Goal: Answer question/provide support

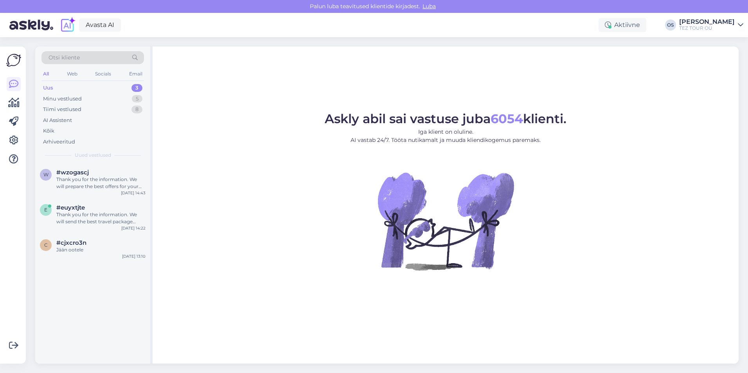
click at [87, 84] on div "Uus 3" at bounding box center [92, 88] width 103 height 11
click at [98, 246] on div "#cjxcro3n" at bounding box center [100, 243] width 89 height 7
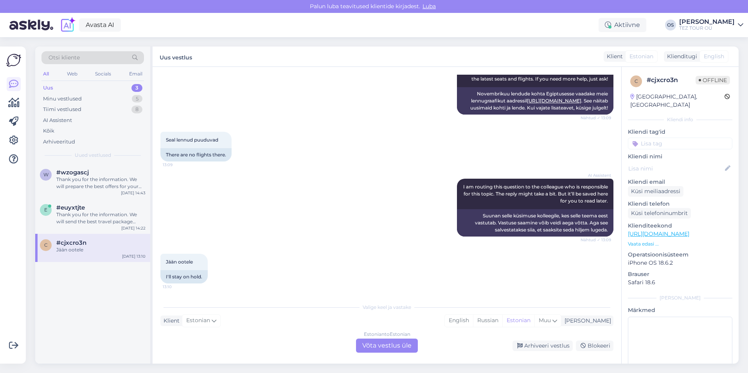
scroll to position [215, 0]
click at [393, 350] on div "Estonian to Estonian Võta vestlus üle" at bounding box center [387, 346] width 62 height 14
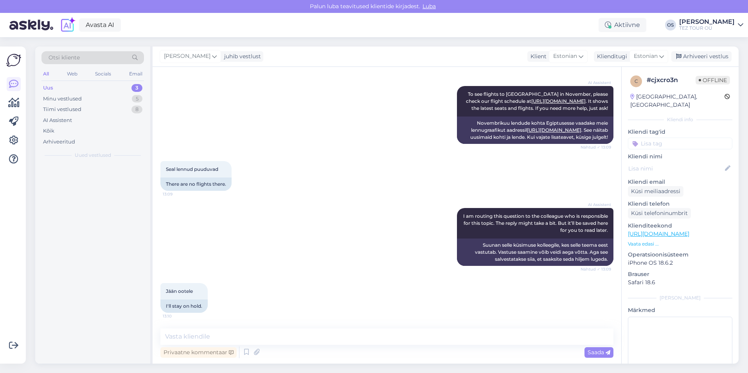
scroll to position [185, 0]
click at [658, 138] on input at bounding box center [680, 144] width 105 height 12
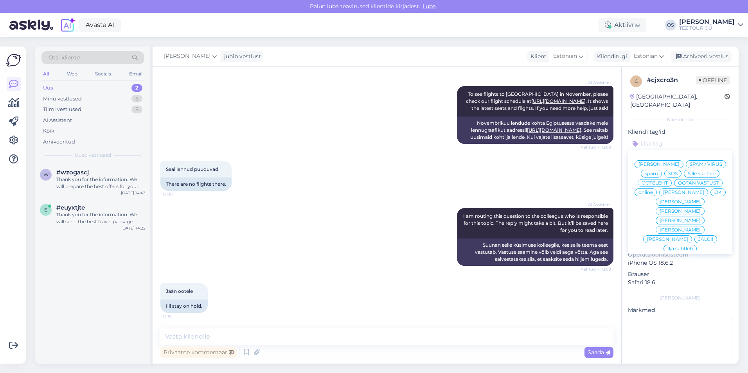
drag, startPoint x: 662, startPoint y: 194, endPoint x: 657, endPoint y: 197, distance: 5.8
click at [664, 194] on span "[PERSON_NAME]" at bounding box center [684, 192] width 41 height 5
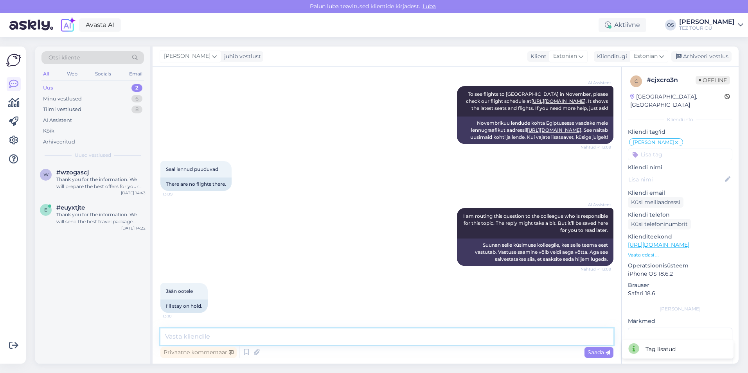
click at [239, 338] on textarea at bounding box center [387, 337] width 453 height 16
type textarea "Tere!"
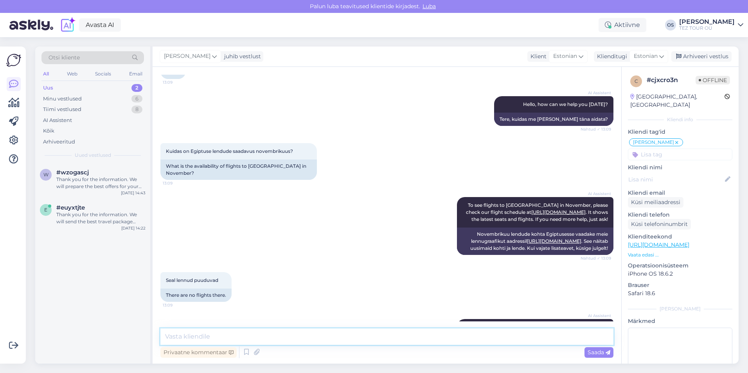
scroll to position [23, 0]
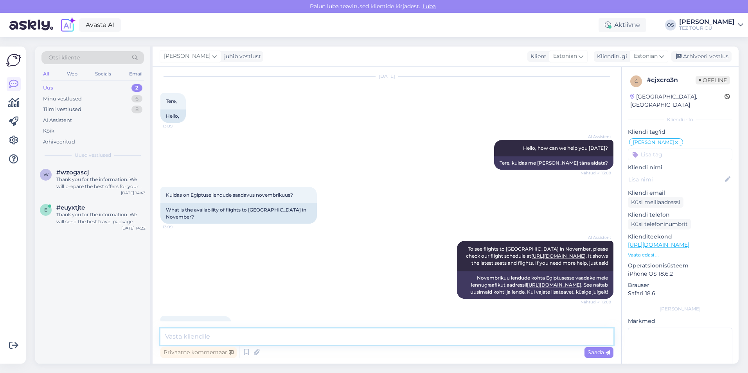
click at [189, 336] on textarea at bounding box center [387, 337] width 453 height 16
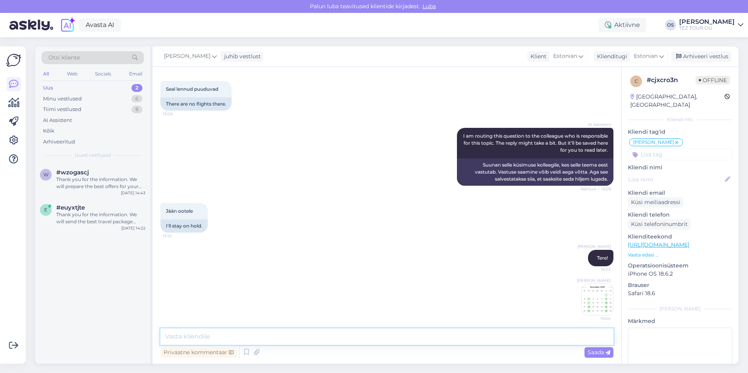
scroll to position [268, 0]
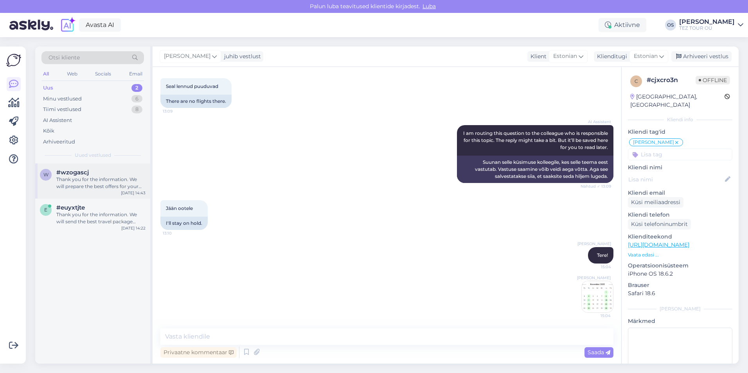
click at [99, 174] on div "#wzogascj" at bounding box center [100, 172] width 89 height 7
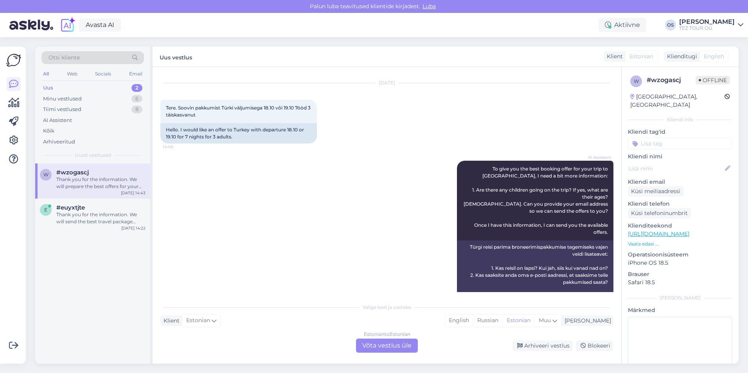
scroll to position [0, 0]
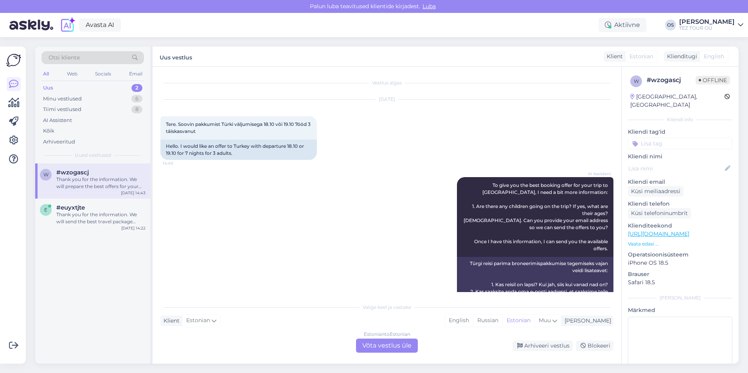
click at [373, 345] on div "Estonian to Estonian Võta vestlus üle" at bounding box center [387, 346] width 62 height 14
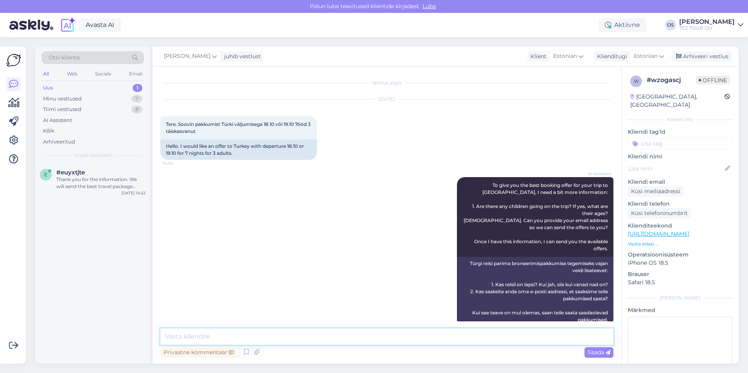
click at [207, 339] on textarea at bounding box center [387, 337] width 453 height 16
click at [187, 337] on textarea "Tere! nendeks kuupäevaks on kõik välja müüdud!" at bounding box center [387, 337] width 453 height 16
type textarea "Tere! Nendeks kuupäevaks on kõik välja müüdud!"
click at [371, 339] on textarea "Tere! Nendeks kuupäevaks on kõik välja müüdud!" at bounding box center [387, 337] width 453 height 16
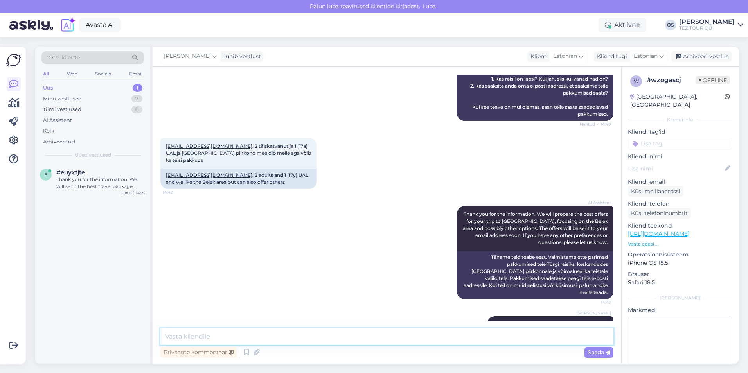
scroll to position [212, 0]
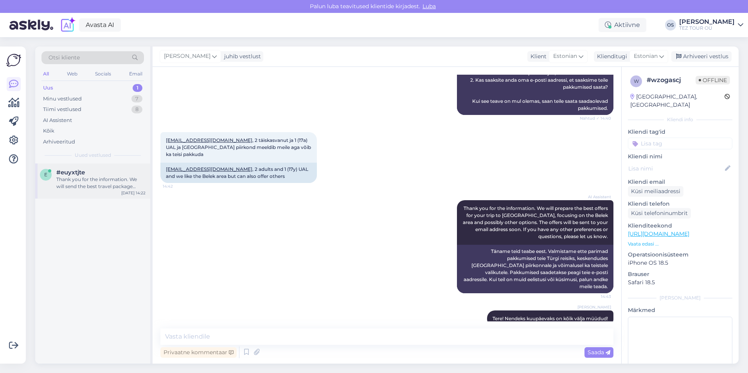
click at [105, 180] on div "Thank you for the information. We will send the best travel package offers for …" at bounding box center [100, 183] width 89 height 14
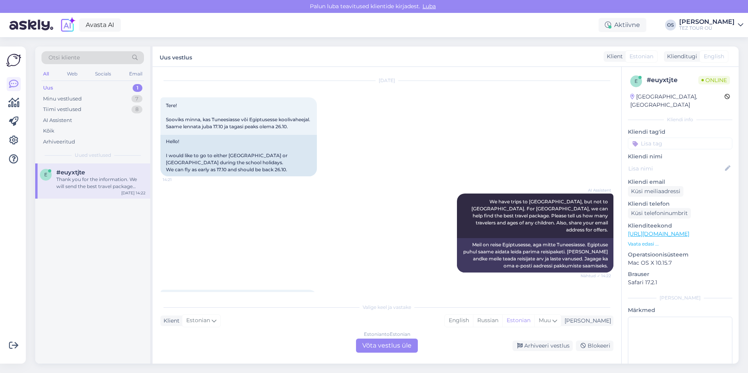
scroll to position [0, 0]
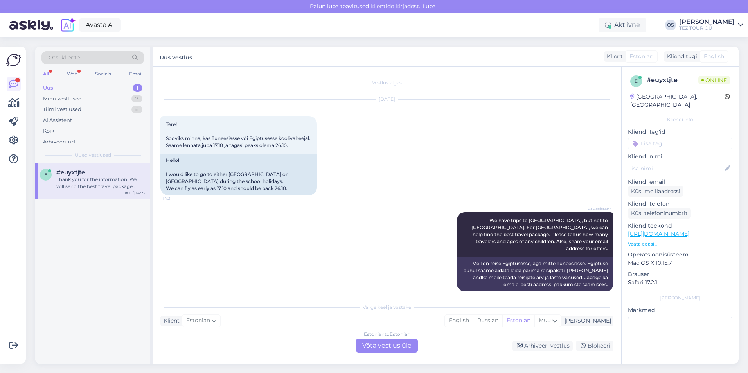
click at [393, 343] on div "Estonian to Estonian Võta vestlus üle" at bounding box center [387, 346] width 62 height 14
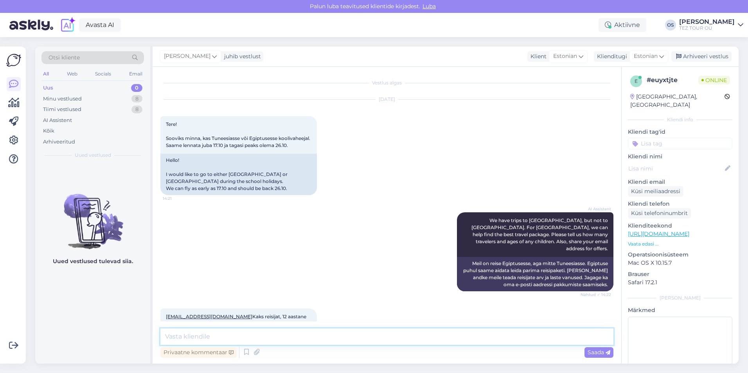
click at [208, 338] on textarea at bounding box center [387, 337] width 453 height 16
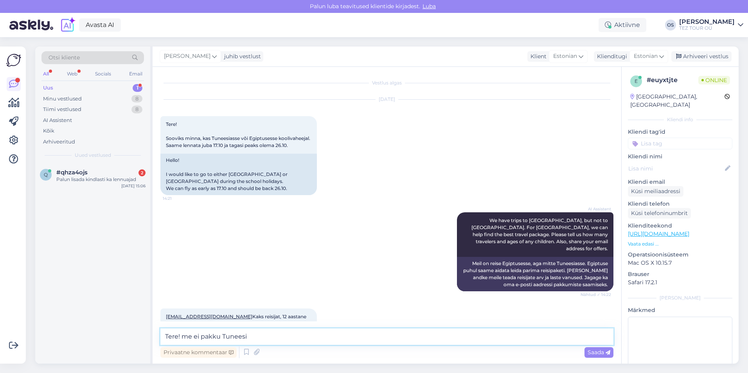
type textarea "Tere! me ei pakku Tuneesia"
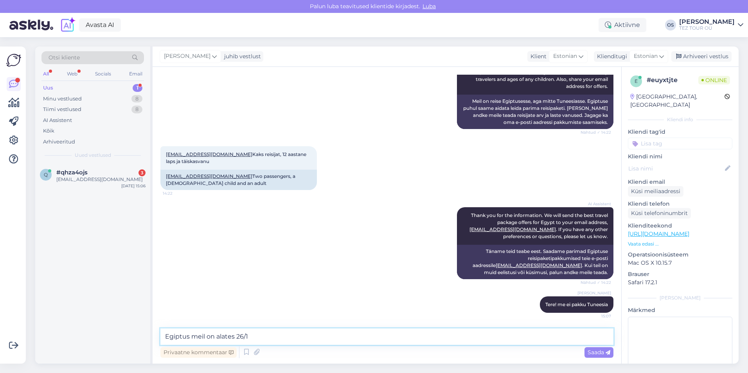
type textarea "Egiptus meil on alates 26/10"
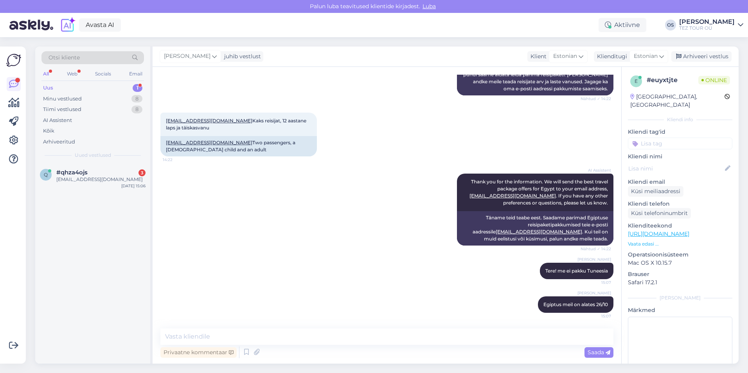
click at [656, 138] on input at bounding box center [680, 144] width 105 height 12
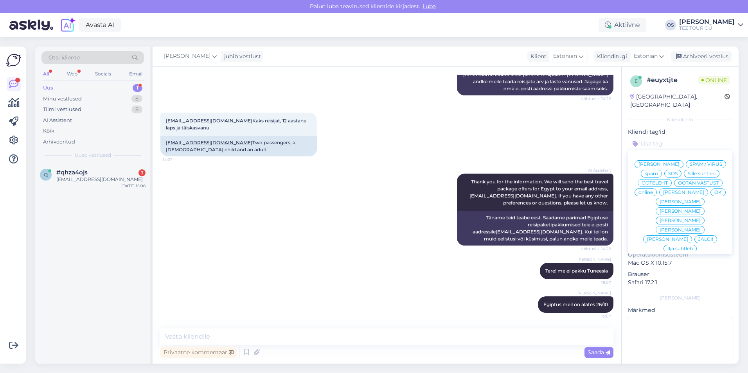
click at [666, 193] on span "[PERSON_NAME]" at bounding box center [684, 192] width 41 height 5
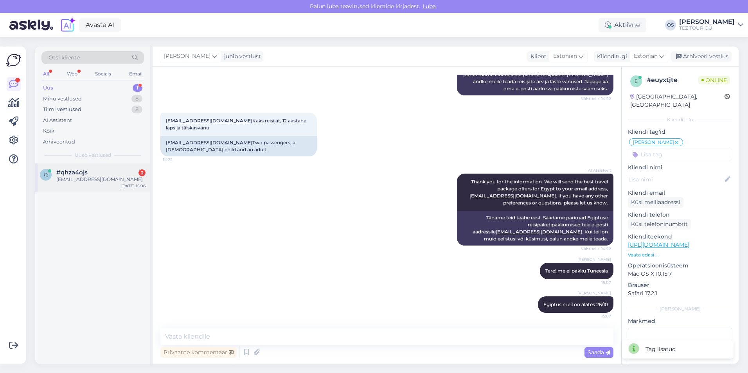
click at [70, 170] on span "#qhza4ojs" at bounding box center [71, 172] width 31 height 7
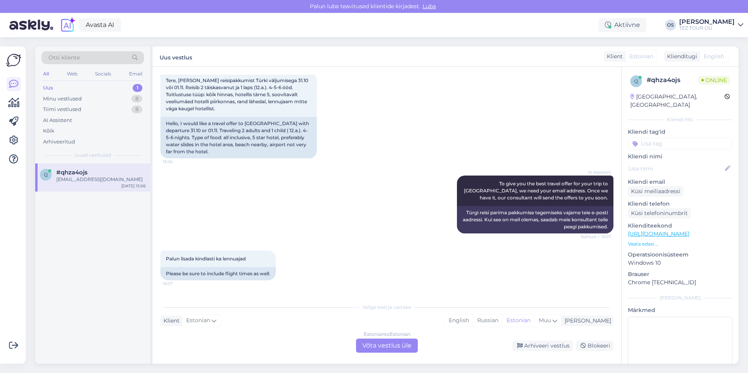
scroll to position [88, 0]
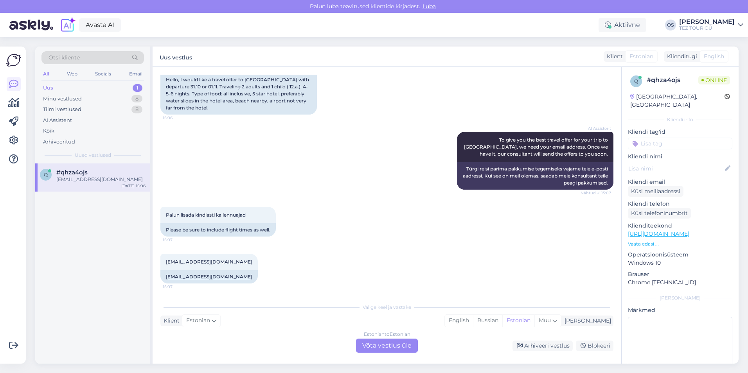
click at [381, 345] on div "Estonian to Estonian Võta vestlus üle" at bounding box center [387, 346] width 62 height 14
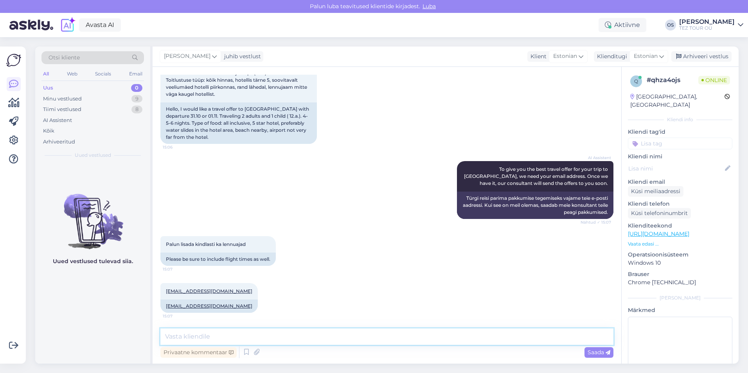
click at [180, 335] on textarea at bounding box center [387, 337] width 453 height 16
type textarea "Tere! kohe saadan"
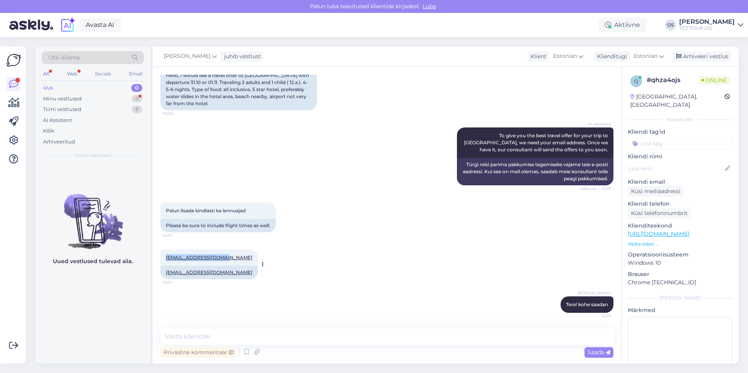
drag, startPoint x: 162, startPoint y: 256, endPoint x: 219, endPoint y: 256, distance: 57.2
click at [219, 256] on div "[EMAIL_ADDRESS][DOMAIN_NAME] 15:07" at bounding box center [209, 258] width 97 height 16
drag, startPoint x: 219, startPoint y: 256, endPoint x: 214, endPoint y: 258, distance: 4.8
copy link "[EMAIL_ADDRESS][DOMAIN_NAME]"
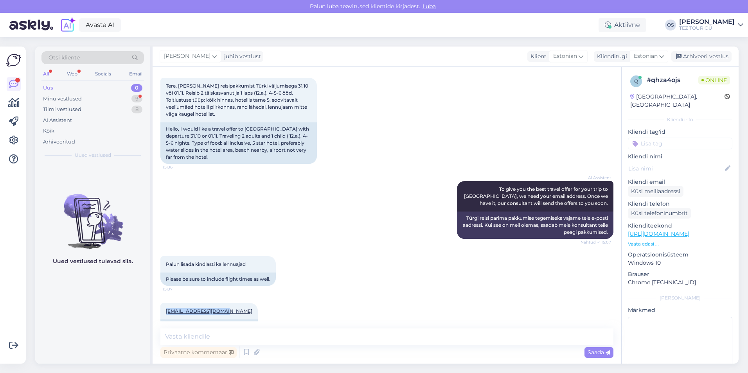
scroll to position [0, 0]
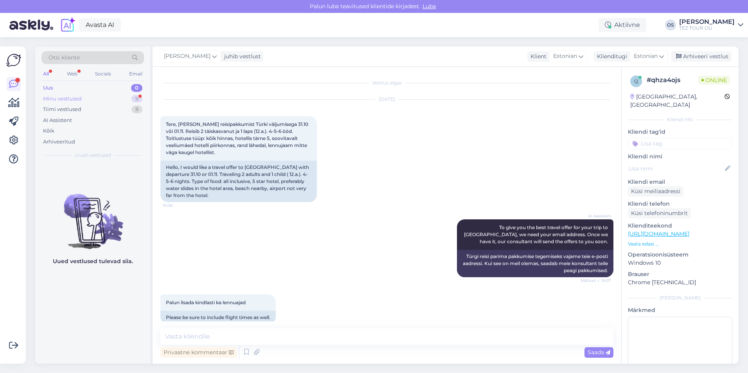
click at [65, 100] on div "Minu vestlused" at bounding box center [62, 99] width 39 height 8
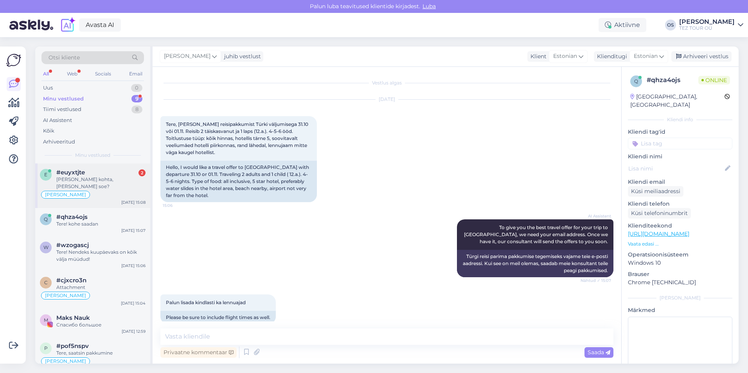
click at [105, 174] on div "#euyxtjte 2" at bounding box center [100, 172] width 89 height 7
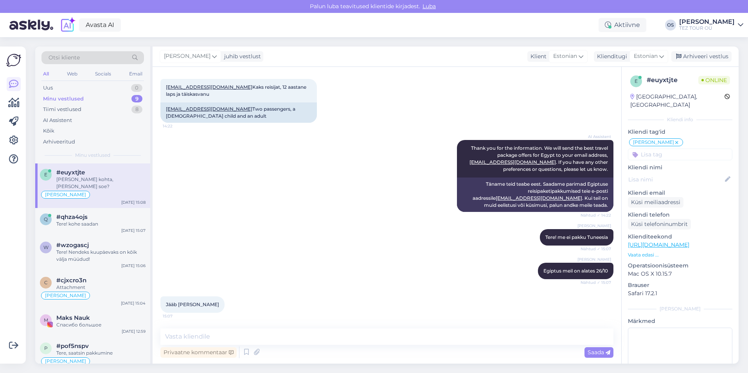
scroll to position [263, 0]
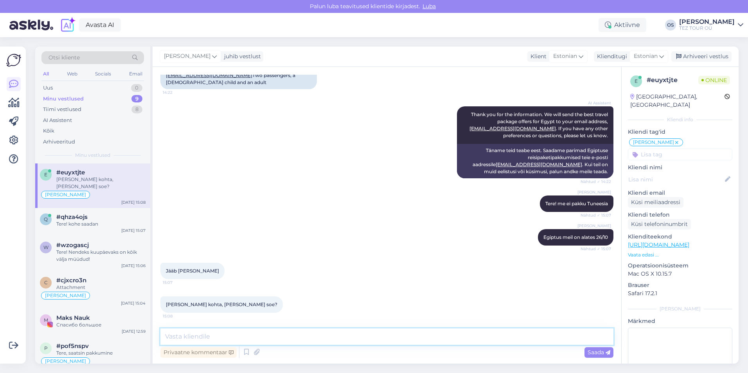
click at [202, 339] on textarea at bounding box center [387, 337] width 453 height 16
type textarea "e"
type textarea "[GEOGRAPHIC_DATA]"
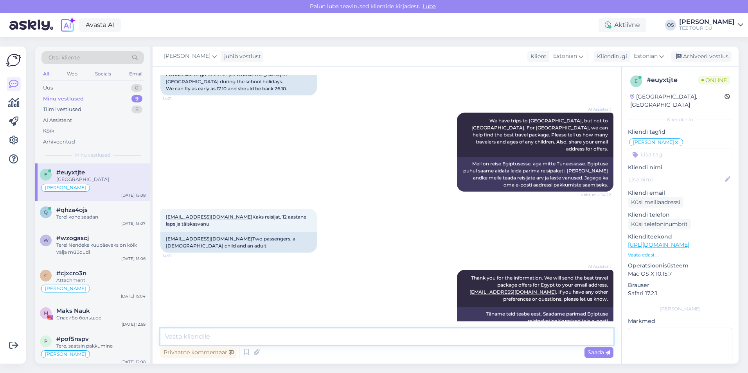
scroll to position [0, 0]
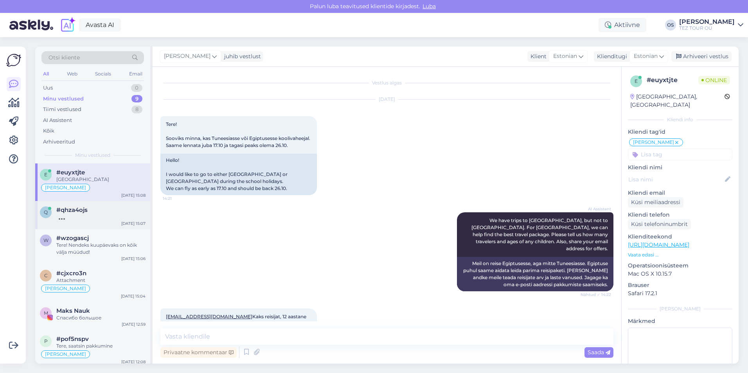
click at [83, 215] on div at bounding box center [100, 217] width 89 height 7
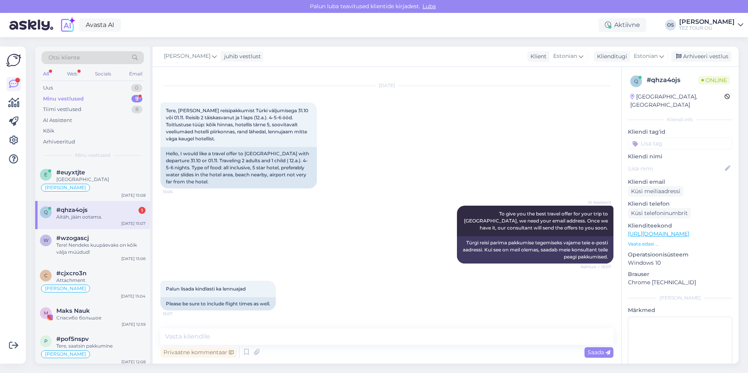
scroll to position [126, 0]
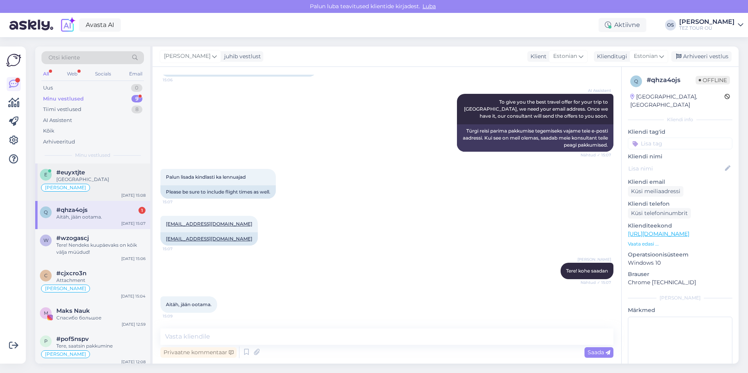
click at [93, 180] on div "[GEOGRAPHIC_DATA]" at bounding box center [100, 179] width 89 height 7
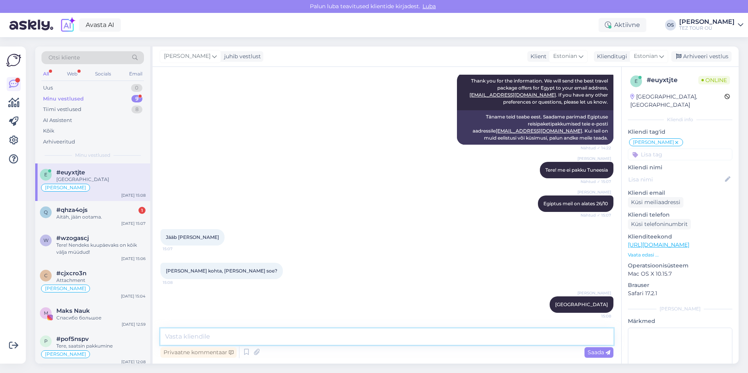
click at [205, 333] on textarea at bounding box center [387, 337] width 453 height 16
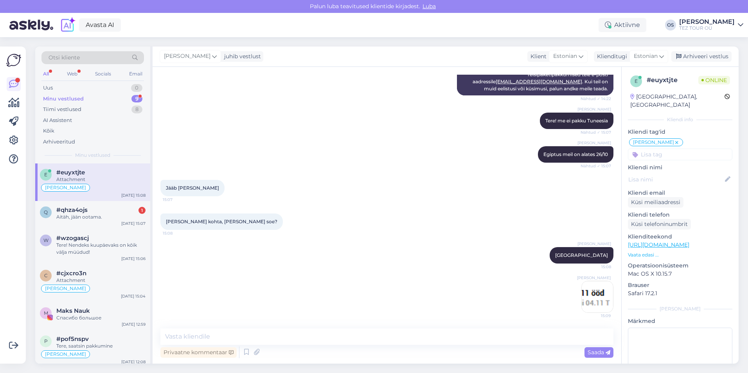
click at [79, 201] on div "e #euyxtjte Attachment [PERSON_NAME] suhtleb [DATE] 15:08" at bounding box center [92, 183] width 115 height 38
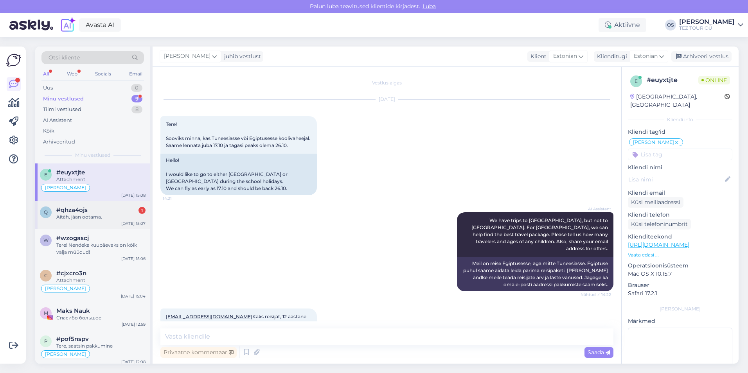
click at [83, 214] on div "Aitäh, jään ootama." at bounding box center [100, 217] width 89 height 7
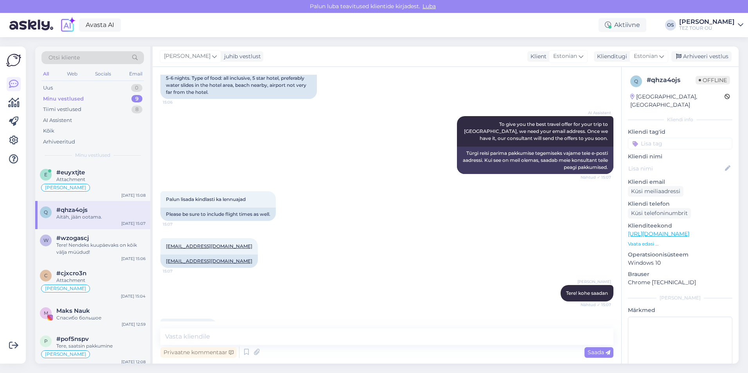
scroll to position [126, 0]
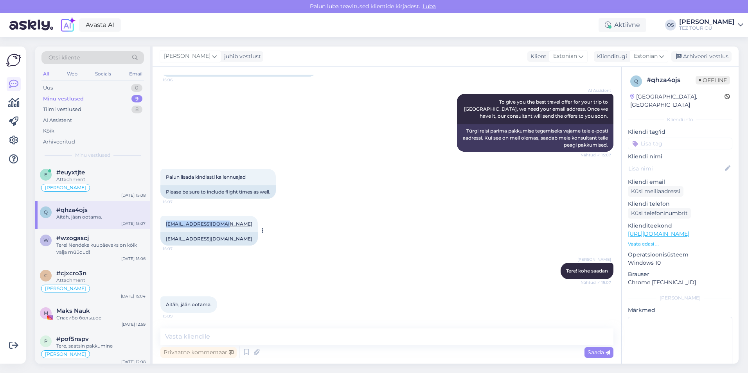
drag, startPoint x: 164, startPoint y: 225, endPoint x: 218, endPoint y: 225, distance: 54.8
click at [218, 225] on div "[EMAIL_ADDRESS][DOMAIN_NAME] 15:07" at bounding box center [209, 224] width 97 height 16
drag, startPoint x: 218, startPoint y: 225, endPoint x: 209, endPoint y: 223, distance: 10.0
copy link "[EMAIL_ADDRESS][DOMAIN_NAME]"
click at [84, 97] on div "Minu vestlused 9" at bounding box center [92, 99] width 103 height 11
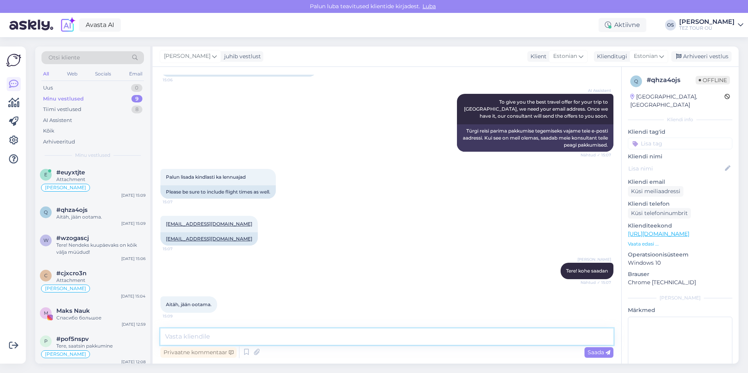
click at [220, 340] on textarea at bounding box center [387, 337] width 453 height 16
type textarea "saatsin"
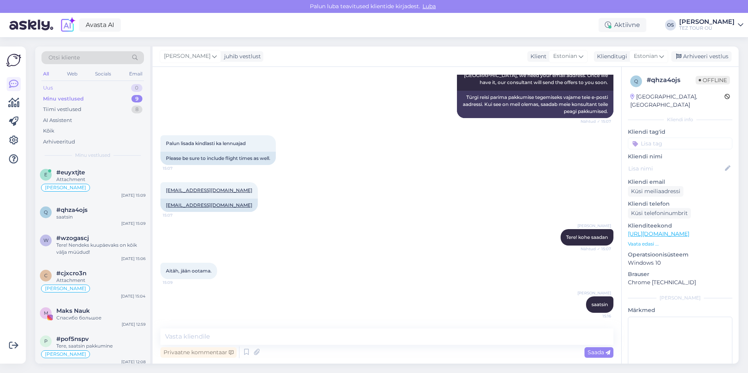
click at [55, 88] on div "Uus 0" at bounding box center [92, 88] width 103 height 11
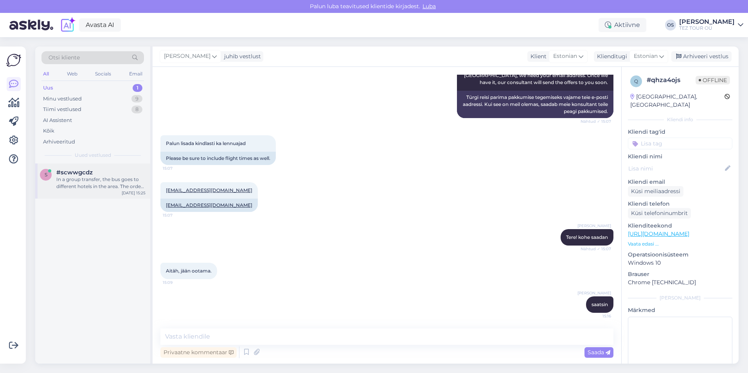
click at [87, 180] on div "In a group transfer, the bus goes to different hotels in the area. The order ca…" at bounding box center [100, 183] width 89 height 14
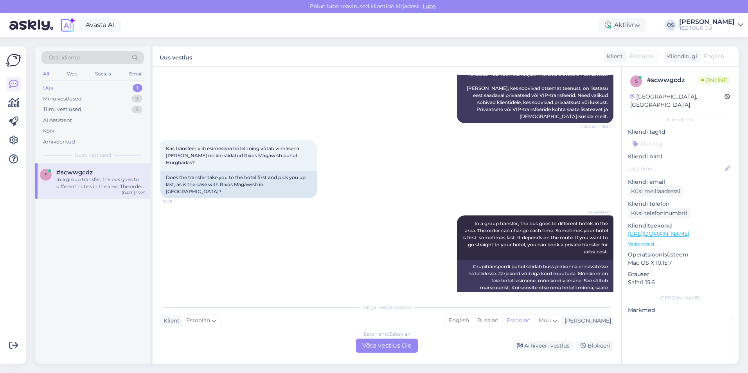
scroll to position [292, 0]
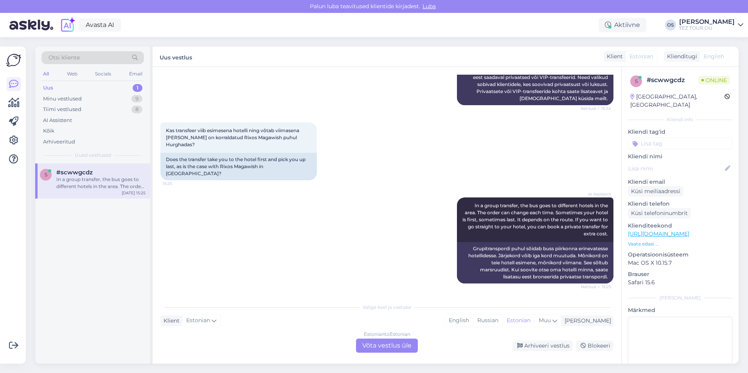
click at [379, 346] on div "Estonian to Estonian Võta vestlus üle" at bounding box center [387, 346] width 62 height 14
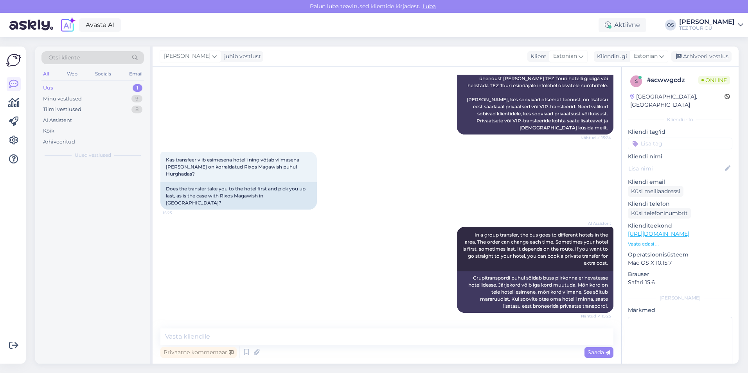
scroll to position [263, 0]
click at [236, 337] on textarea at bounding box center [387, 337] width 453 height 16
type textarea "R"
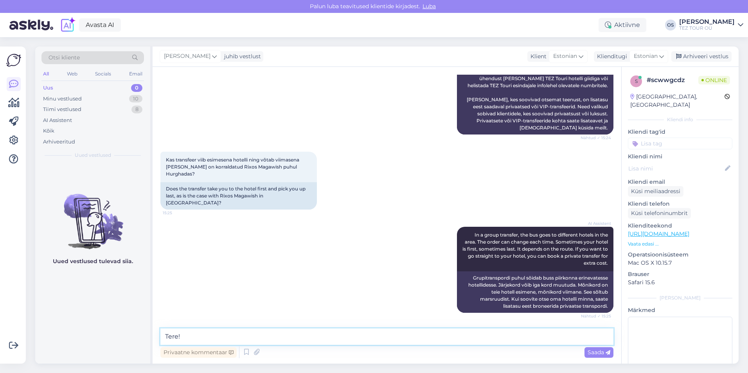
type textarea "Tere!"
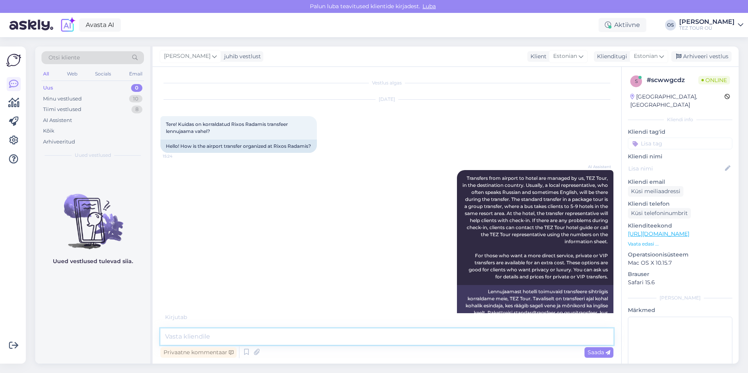
scroll to position [330, 0]
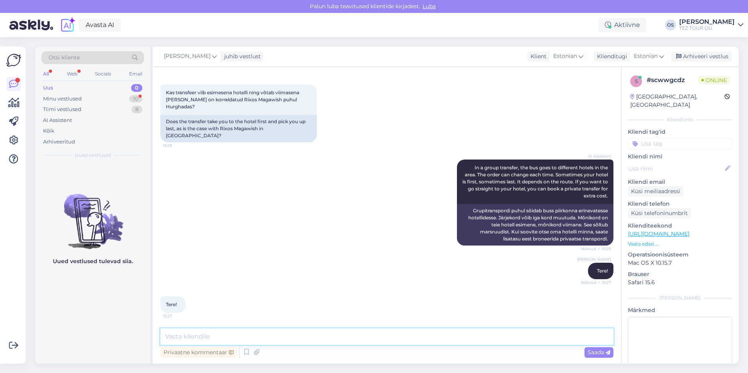
click at [182, 334] on textarea at bounding box center [387, 337] width 453 height 16
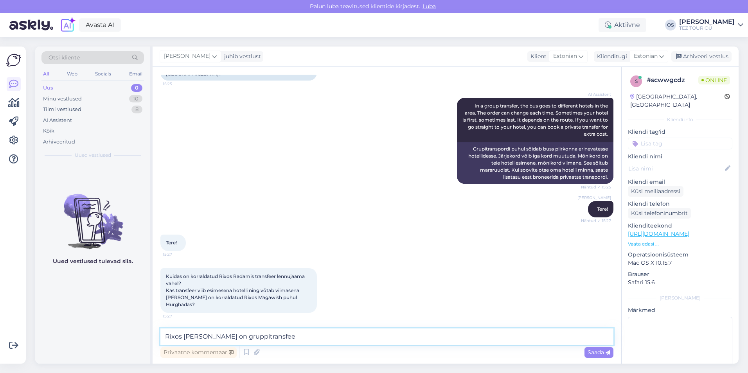
type textarea "Rixos [PERSON_NAME] on gruppitransfeer"
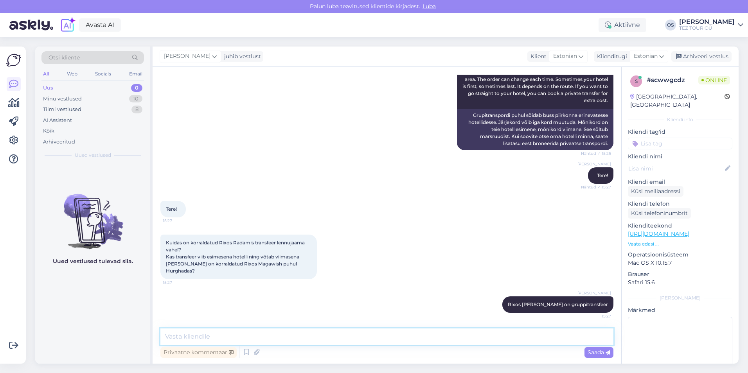
click at [175, 339] on textarea at bounding box center [387, 337] width 453 height 16
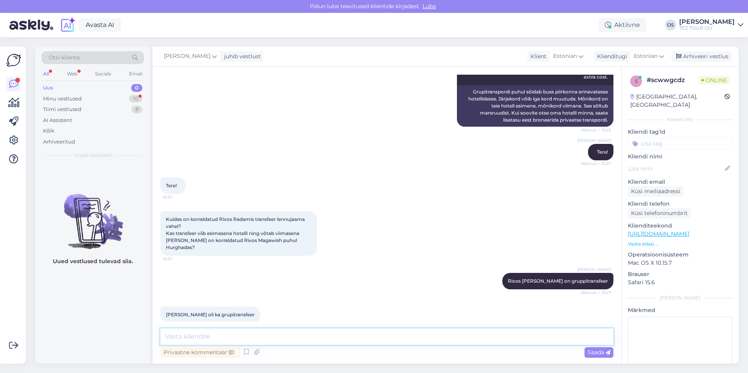
scroll to position [459, 0]
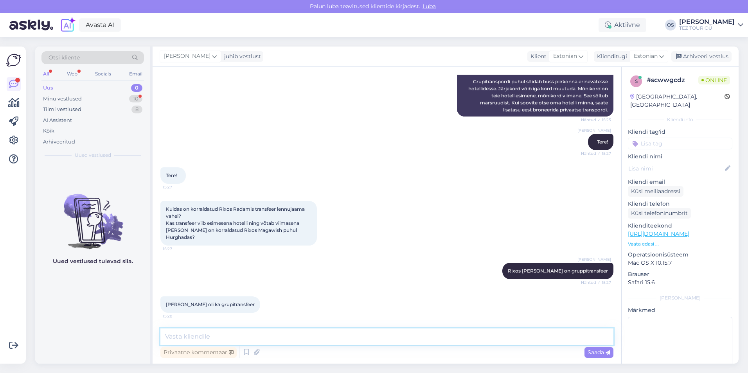
click at [203, 336] on textarea at bounding box center [387, 337] width 453 height 16
type textarea "me e"
click at [649, 54] on span "Estonian" at bounding box center [646, 56] width 24 height 9
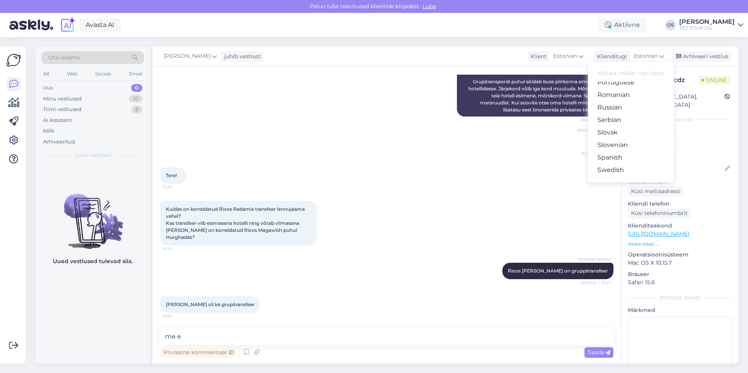
scroll to position [283, 0]
click at [615, 119] on link "Russian" at bounding box center [631, 121] width 86 height 13
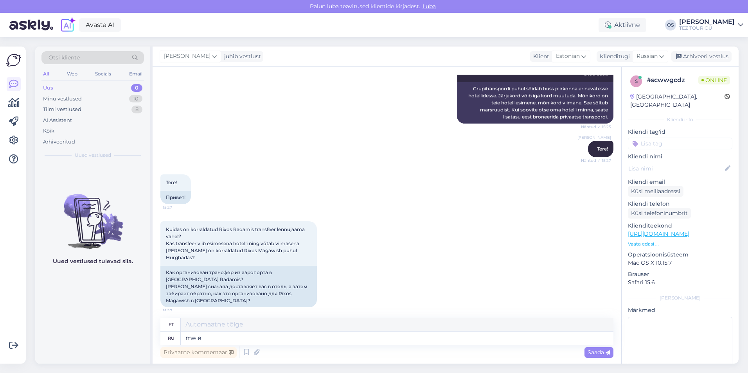
scroll to position [466, 0]
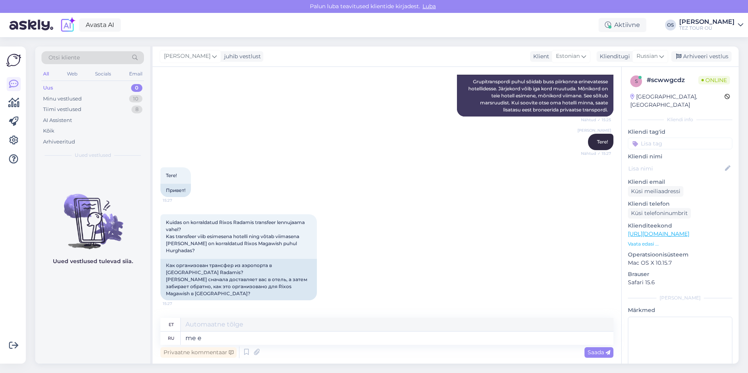
type textarea "mina e"
click at [216, 340] on textarea "me e" at bounding box center [397, 338] width 433 height 13
type textarea "me"
type textarea "mina"
type textarea "m"
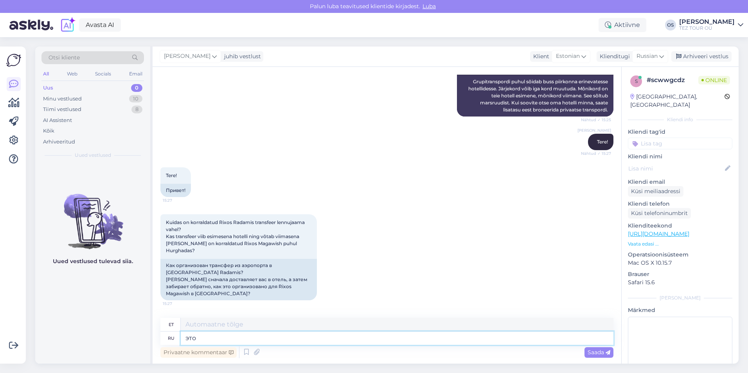
type textarea "это"
type textarea "See"
type textarea "это зависит"
type textarea "see [PERSON_NAME]"
type textarea "это зависит от количества"
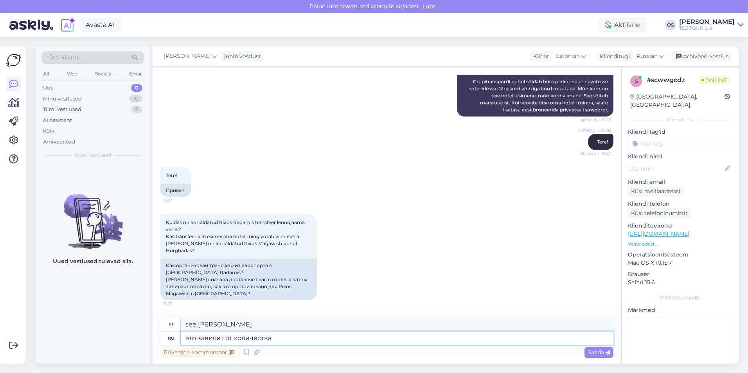
type textarea "see sõltub kogusest"
type textarea "это зависит от количества отелей"
type textarea "see sõltub hotellide arvust"
type textarea "это зависит от количества отелей,"
type textarea "see sõltub hotellide arvust,"
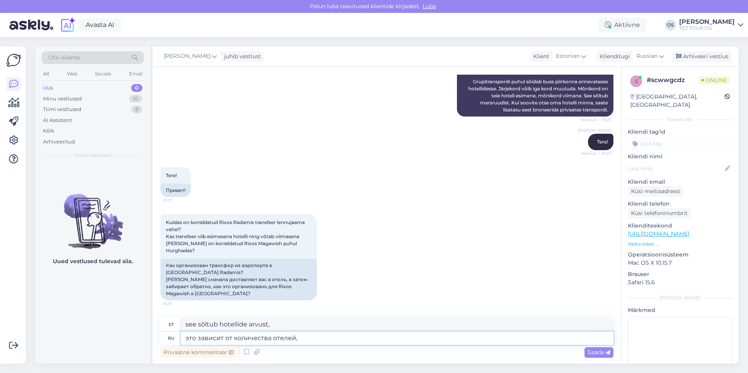
click at [186, 337] on textarea "это зависит от количества отелей," at bounding box center [397, 338] width 433 height 13
click at [319, 339] on textarea "это зависит от количества отелей," at bounding box center [397, 338] width 433 height 13
type textarea "это зависит от количества отелей"
type textarea "see sõltub hotellide arvust"
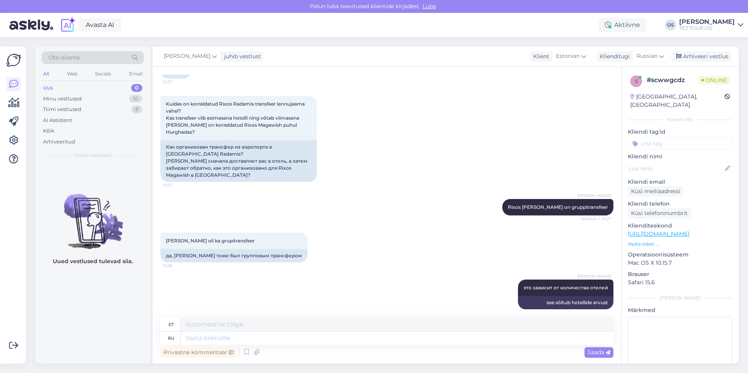
click at [656, 138] on input at bounding box center [680, 144] width 105 height 12
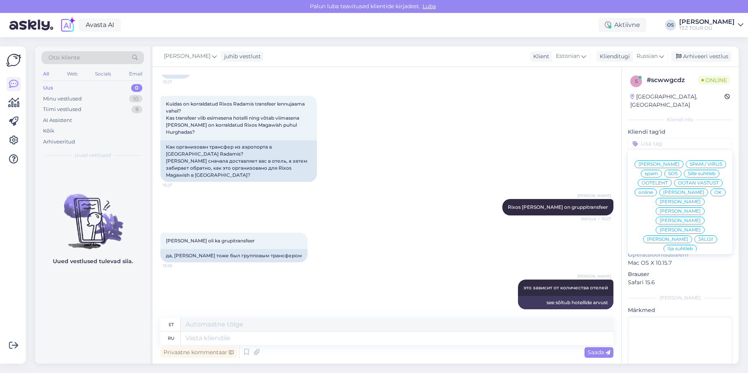
click at [664, 193] on span "[PERSON_NAME]" at bounding box center [684, 192] width 41 height 5
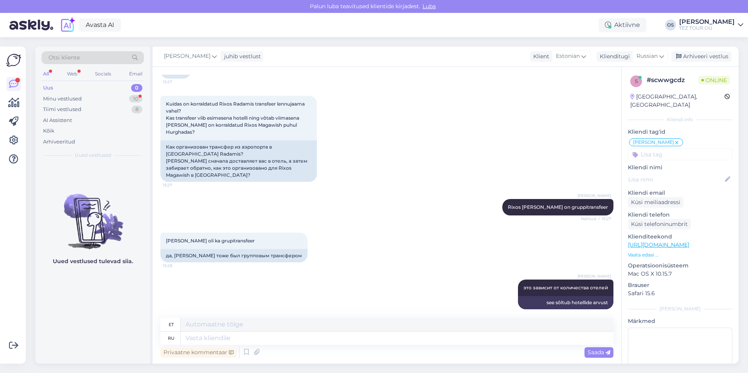
scroll to position [632, 0]
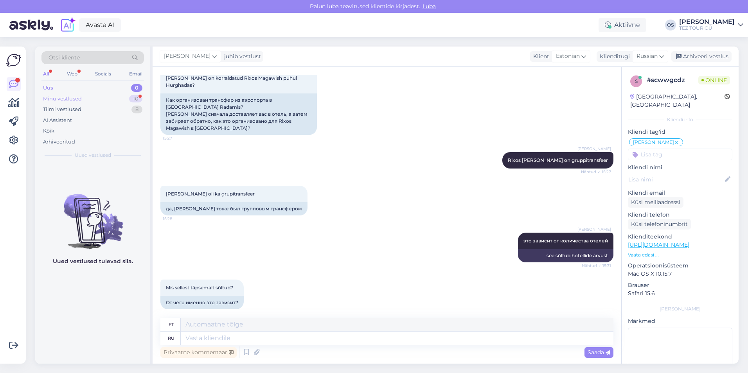
click at [67, 99] on div "Minu vestlused" at bounding box center [62, 99] width 39 height 8
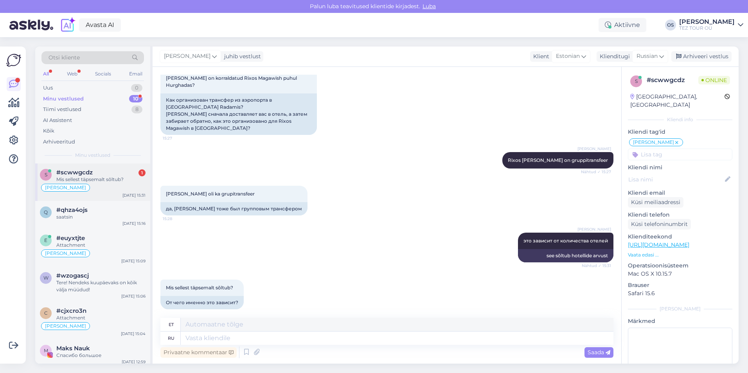
click at [81, 177] on div "Mis sellest täpsemalt sõltub?" at bounding box center [100, 179] width 89 height 7
click at [215, 339] on textarea at bounding box center [397, 338] width 433 height 13
type textarea "гру"
type textarea "Gru"
type textarea "групповой"
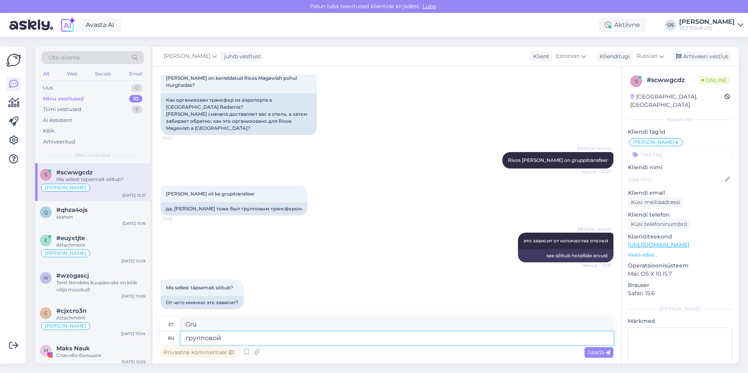
type textarea "[PERSON_NAME]"
type textarea "групповой трансфер-"
type textarea "grupiülekanne"
type textarea "групповой трансфер- нувозможно"
type textarea "grupiülekanne - noh, võib-olla"
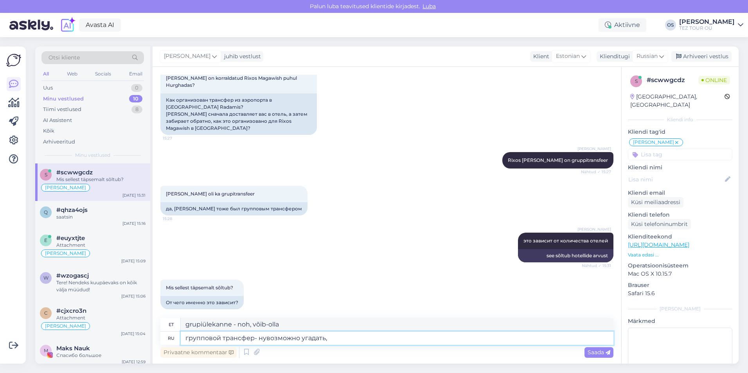
type textarea "групповой трансфер- нувозможно угадать, с"
type textarea "grupiülekanne - noh, seda on võimatu arvata,"
type textarea "групповой трансфер- нувозможно угадать, сколько"
type textarea "grupiülekanne - noh, on võimatu arvata, kui palju"
type textarea "групповой трансфер- нувозможно угадать, сколько будет"
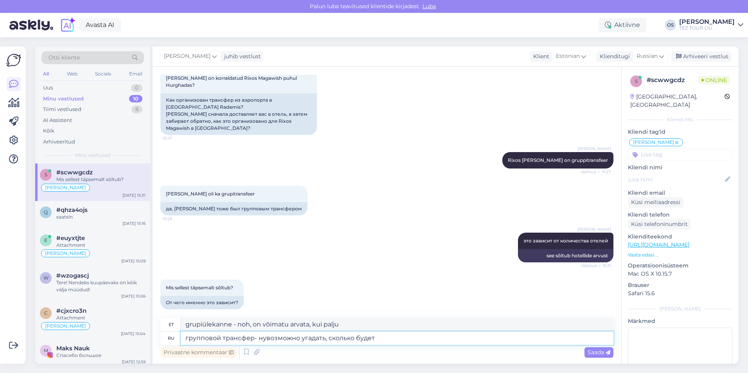
type textarea "grupiülekanne - noh, on võimatu arvata, kui palju see maksab"
type textarea "групповой трансфер- нувозможно угадать, сколько будет отелейб"
type textarea "Grupiülekanne - noh, on võimatu arvata, kui palju hotelle seal on"
type textarea "групповой трансфер- нувозможно угадать, сколько будет отелейб"
type textarea "grupiülekanne - noh, on võimatu arvata, kui palju hotelle seal on"
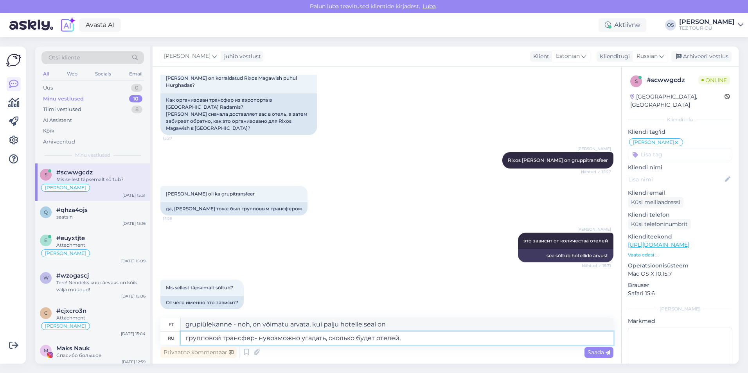
type textarea "групповой трансфер- нувозможно угадать, сколько будет отелей,"
type textarea "grupiülekanne - noh, on võimatu arvata, kui palju hotelle seal on,"
type textarea "групповой трансфер- нувозможно угадать, сколько будет отелей, если х"
type textarea "grupiülekanne - noh, on võimalik arvata, kui palju hotelle seal on, kui"
type textarea "групповой трансфер- нувозможно угадать, сколько будет отелей, если хотите, м"
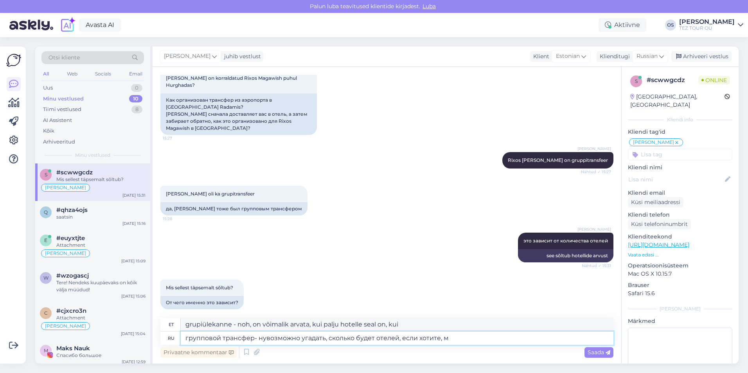
type textarea "grupiülekanne - noh, kui soovite, võite arvata, mitu hotelli seal on,"
type textarea "групповой трансфер- нувозможно угадать, сколько будет отелей, если хотите, може…"
type textarea "grupiülekanne - noh, on võimalik arvata, mitu hotelli seal on, kui soovite, saa…"
type textarea "групповой трансфер- нувозможно угадать, сколько будет отелей, если хотите, може…"
type textarea "grupiülekanne - noh, hotellide arv on võimalik ära arvata, kui soovite, võime k…"
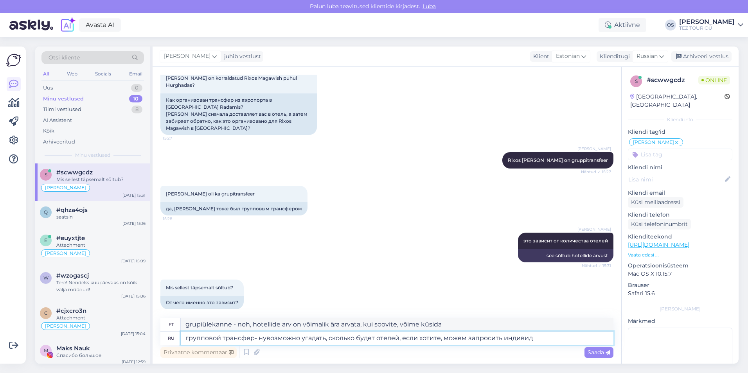
type textarea "групповой трансфер- нувозможно угадать, сколько будет отелей, если хотите, може…"
type textarea "grupiülekanne – hotellide arv on võimalik ära arvata, soovi korral võime taotle…"
type textarea "групповой трансфер- нувозможно угадать, сколько будет отелей, если хотите, може…"
type textarea "grupiülekanne – hotellide arv on võimalik ette arvata, soovi korral võime telli…"
type textarea "групповой трансфер- нувозможно угадать, сколько будет отелей, если хотите, може…"
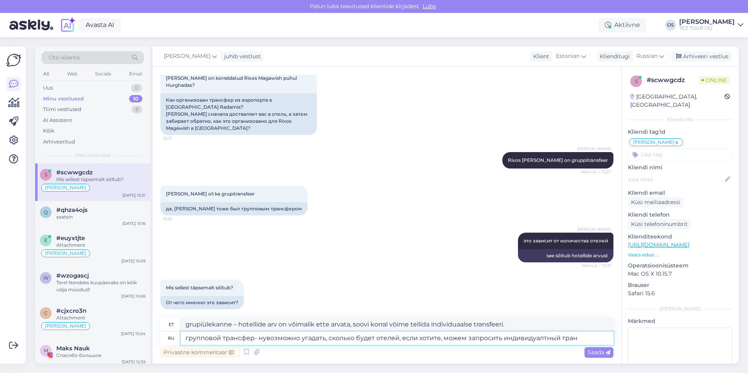
type textarea "grupiülekanne – hotellide arv on ette teada, soovi [PERSON_NAME] tellida indivi…"
type textarea "групповой трансфер- нувозможно угадать, сколько будет отелей, если хотите, може…"
type textarea "Grupitransport – noh, hotellide arvu saab oletada, aga soovi [PERSON_NAME] tell…"
click at [544, 340] on textarea "групповой трансфер- нувозможно угадать, сколько будет отелей, если хотите, може…" at bounding box center [397, 338] width 433 height 13
type textarea "групповой трансфер- нувозможно угадать, сколько будет отелей, если хотите, може…"
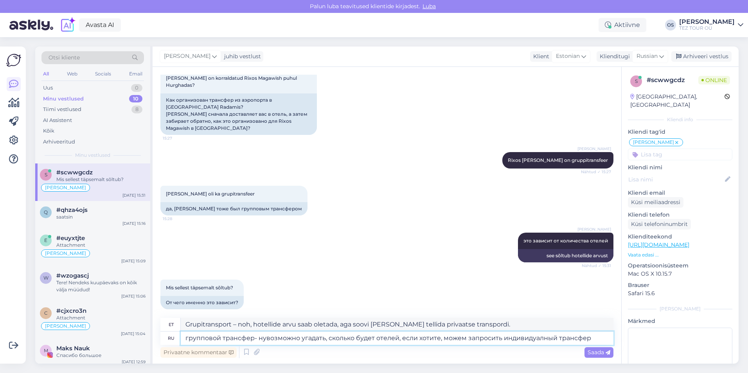
type textarea "Grupitransport – noh, hotellide arv on arvatavasti etteaimatav, aga soovi [PERS…"
click at [592, 338] on textarea "групповой трансфер- нувозможно угадать, сколько будет отелей, если хотите, може…" at bounding box center [397, 338] width 433 height 13
click at [266, 339] on textarea "групповой трансфер- нувозможно угадать, сколько будет отелей, если хотите, може…" at bounding box center [397, 338] width 433 height 13
type textarea "групповой трансфер- невозможно угадать, сколько будет отелей, если хотите, може…"
type textarea "Grupitransport – hotellide arvu on võimatu ennustada. Soovi korral saame tellid…"
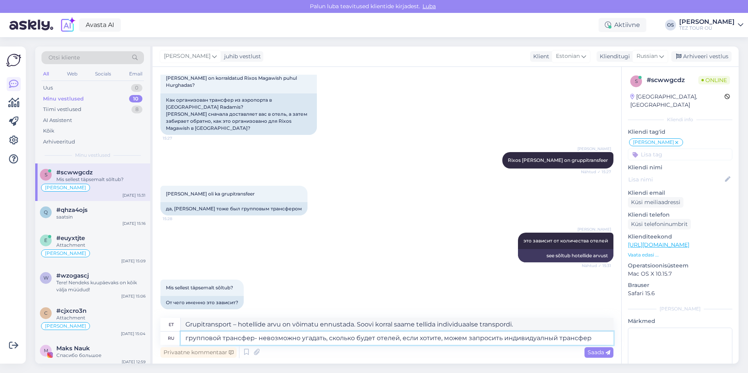
click at [598, 340] on textarea "групповой трансфер- невозможно угадать, сколько будет отелей, если хотите, може…" at bounding box center [397, 338] width 433 height 13
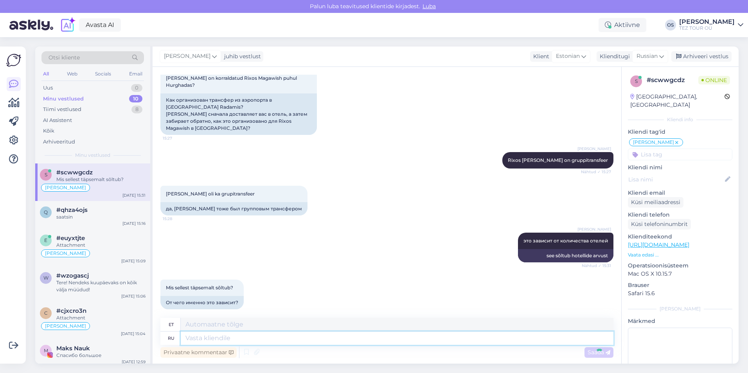
scroll to position [700, 0]
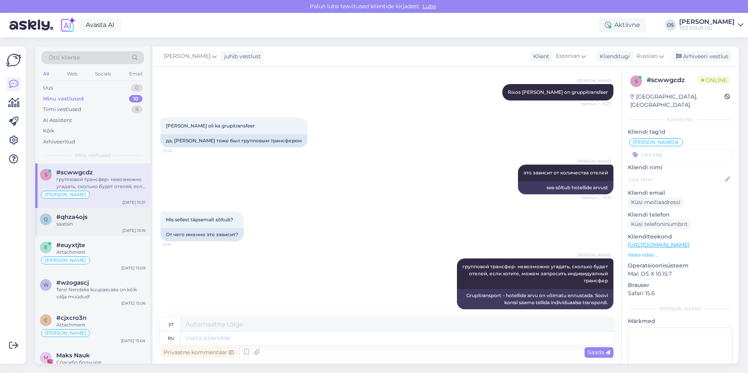
click at [112, 220] on div "#qhza4ojs" at bounding box center [100, 217] width 89 height 7
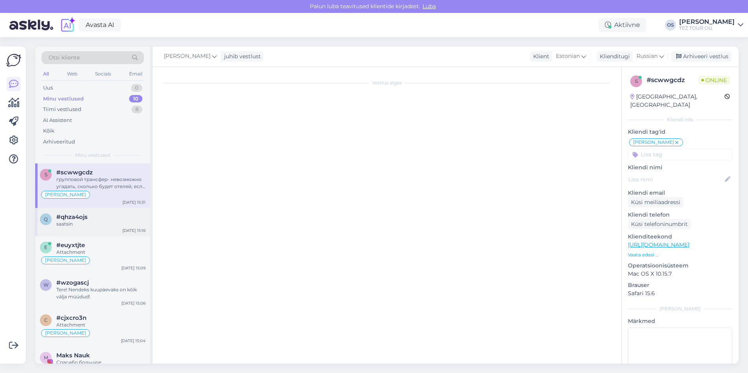
scroll to position [159, 0]
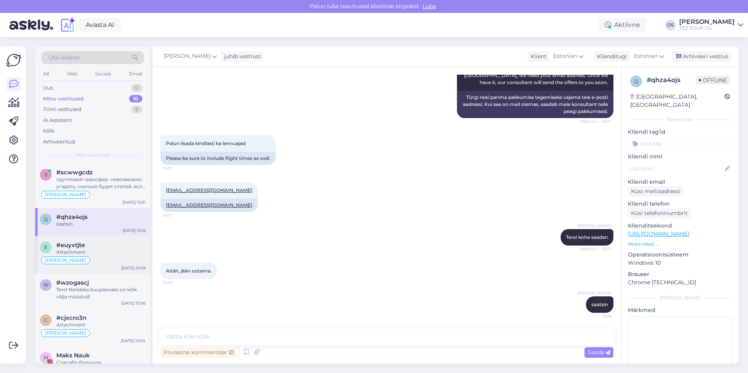
click at [96, 248] on div "#euyxtjte" at bounding box center [100, 245] width 89 height 7
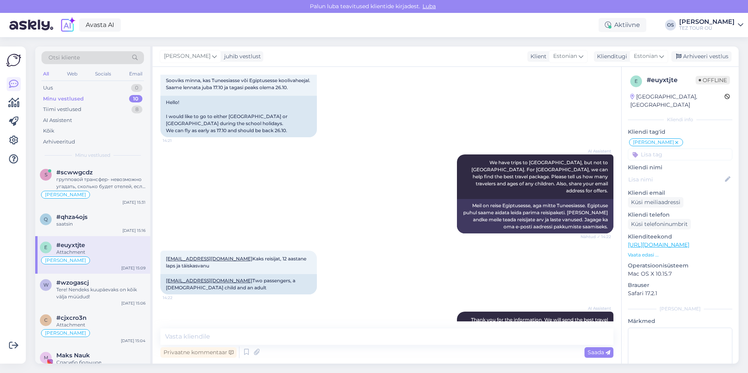
scroll to position [0, 0]
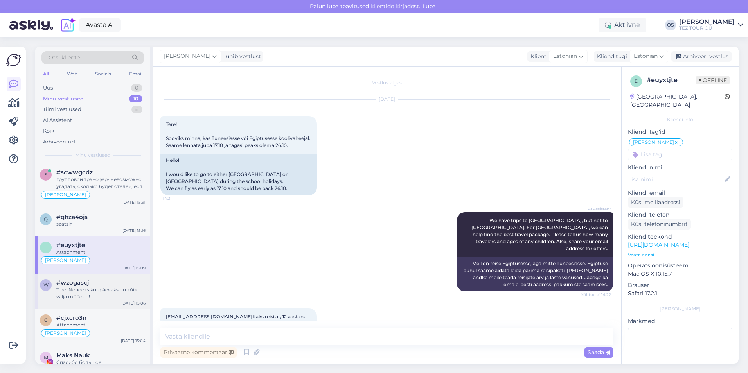
click at [100, 287] on div "Tere! Nendeks kuupäevaks on kõik välja müüdud!" at bounding box center [100, 294] width 89 height 14
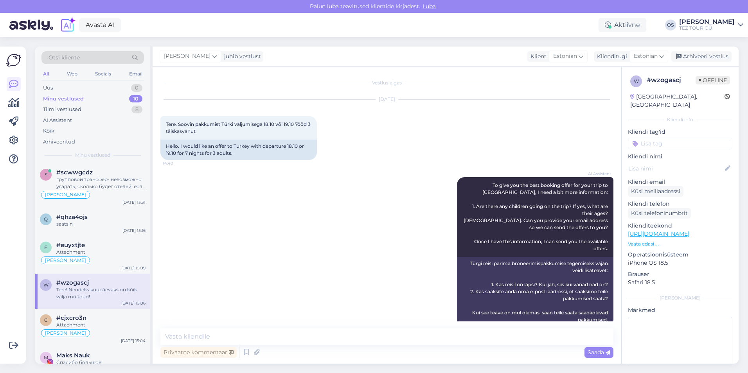
scroll to position [212, 0]
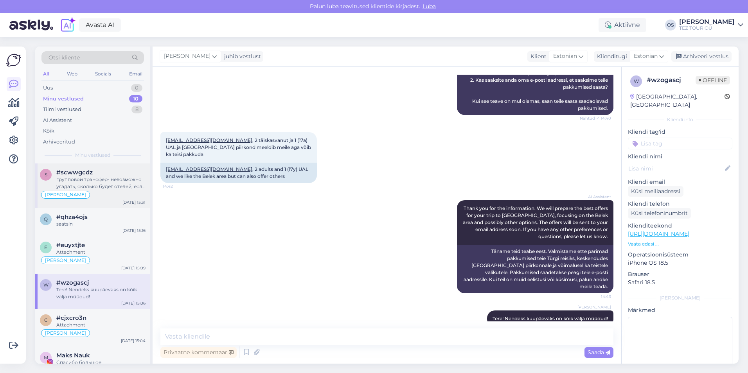
click at [102, 180] on div "групповой трансфер- невозможно угадать, сколько будет отелей, если хотите, може…" at bounding box center [100, 183] width 89 height 14
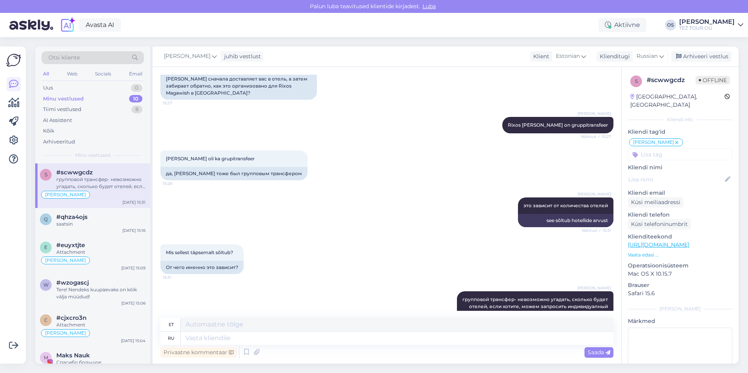
scroll to position [700, 0]
